Goal: Find specific page/section: Find specific page/section

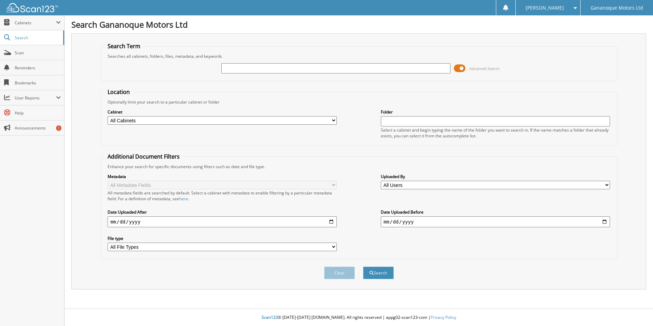
click at [234, 66] on input "text" at bounding box center [335, 68] width 229 height 10
type input "250764"
click at [363, 267] on button "Search" at bounding box center [378, 273] width 31 height 13
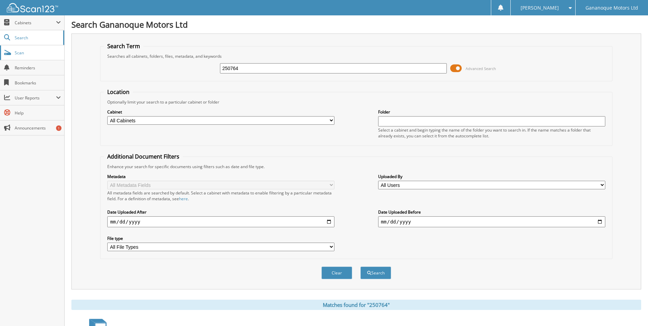
click at [39, 54] on span "Scan" at bounding box center [38, 53] width 46 height 6
